Goal: Navigation & Orientation: Find specific page/section

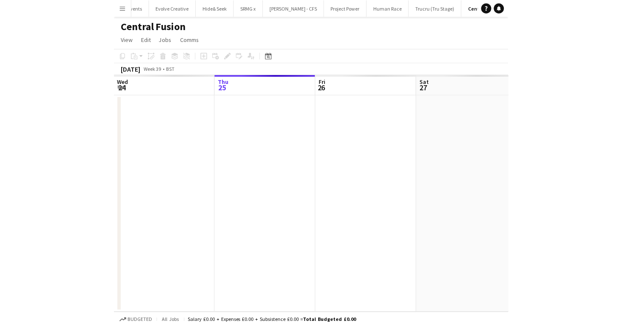
scroll to position [0, 244]
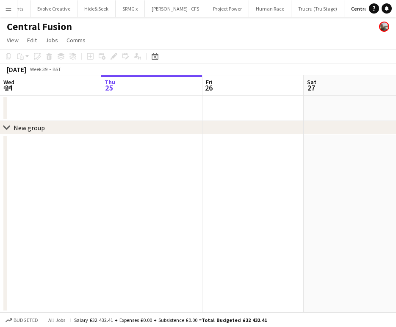
click at [12, 4] on button "Menu" at bounding box center [8, 8] width 17 height 17
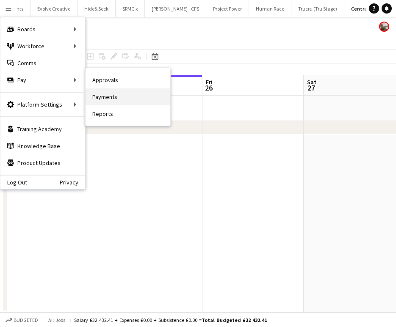
click at [100, 100] on link "Payments" at bounding box center [128, 96] width 85 height 17
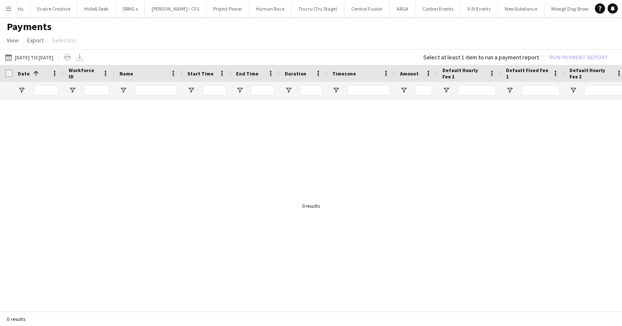
click at [15, 6] on button "Menu" at bounding box center [8, 8] width 17 height 17
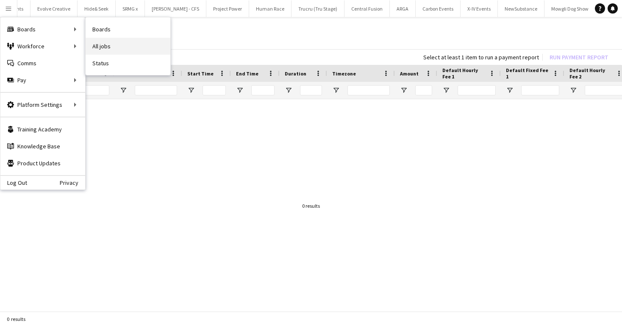
click at [94, 40] on link "All jobs" at bounding box center [128, 46] width 85 height 17
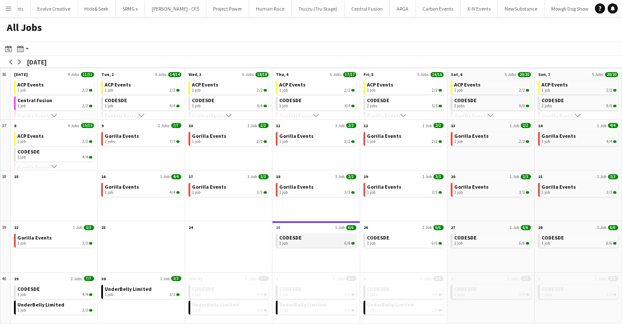
click at [320, 243] on div "1 job 6/6" at bounding box center [316, 242] width 75 height 5
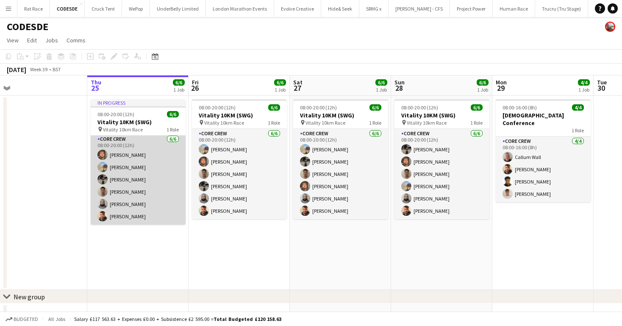
scroll to position [0, 215]
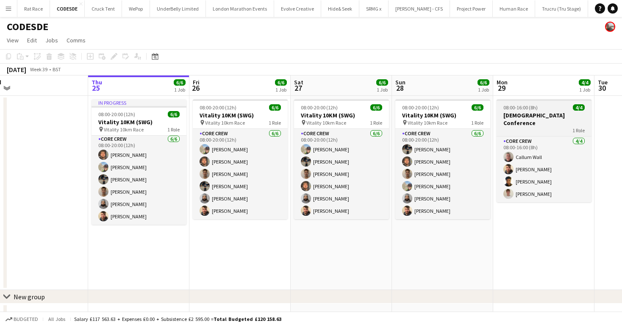
click at [541, 111] on app-job-card "08:00-16:00 (8h) 4/4 Conservative Party Conference 1 Role Core Crew 4/4 08:00-1…" at bounding box center [543, 150] width 95 height 103
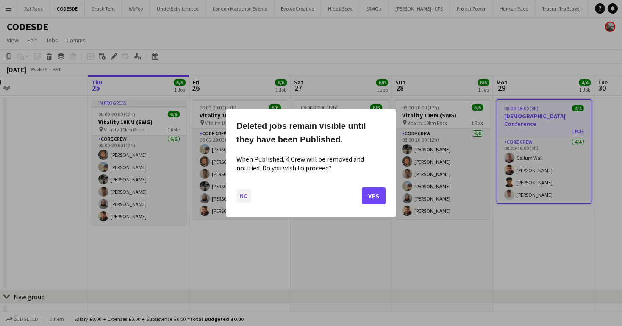
click at [243, 196] on button "No" at bounding box center [243, 196] width 15 height 14
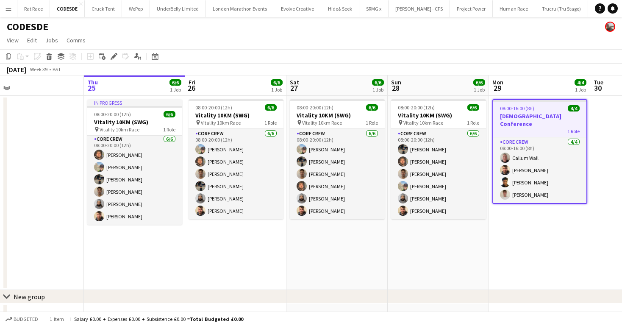
scroll to position [0, 0]
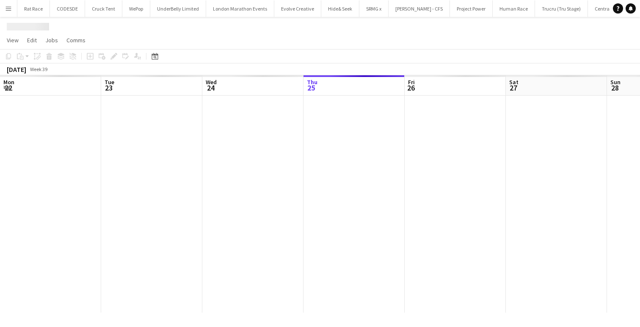
scroll to position [0, 202]
